Goal: Task Accomplishment & Management: Manage account settings

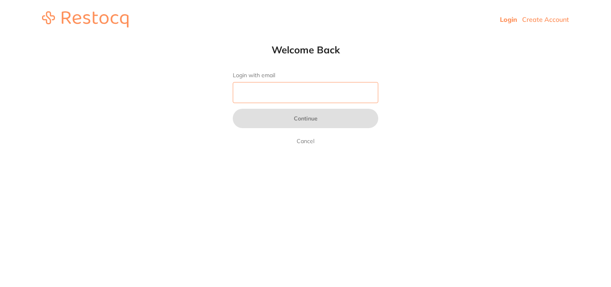
click at [333, 92] on input "Login with email" at bounding box center [305, 92] width 145 height 21
type input "[EMAIL_ADDRESS][DOMAIN_NAME]"
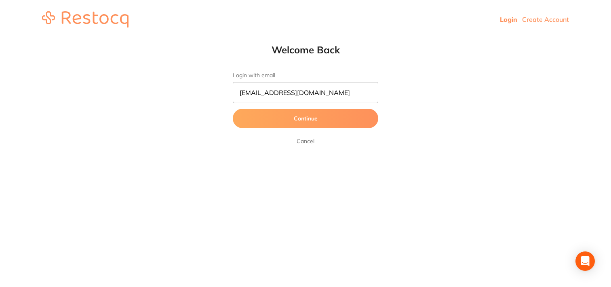
click at [322, 117] on button "Continue" at bounding box center [305, 118] width 145 height 19
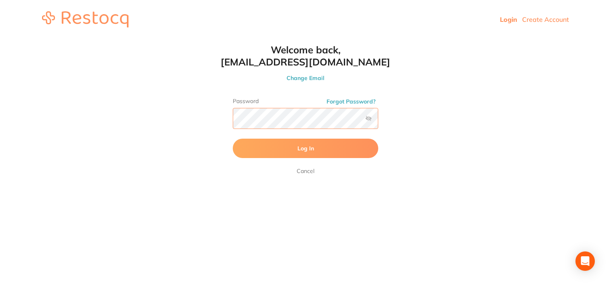
click at [233, 139] on button "Log In" at bounding box center [305, 148] width 145 height 19
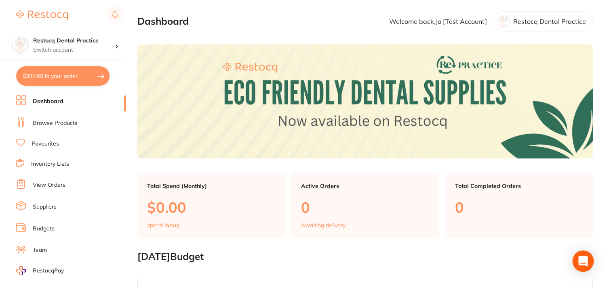
click at [580, 261] on icon "Open Intercom Messenger" at bounding box center [582, 261] width 9 height 11
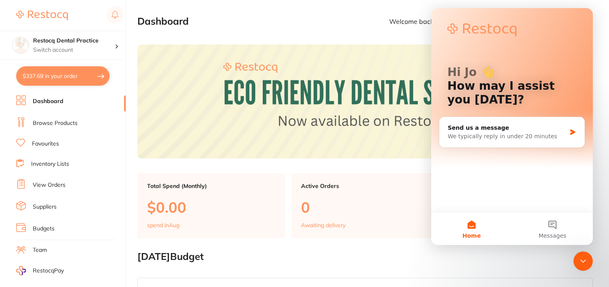
click at [585, 257] on icon "Close Intercom Messenger" at bounding box center [583, 261] width 10 height 10
